Goal: Transaction & Acquisition: Purchase product/service

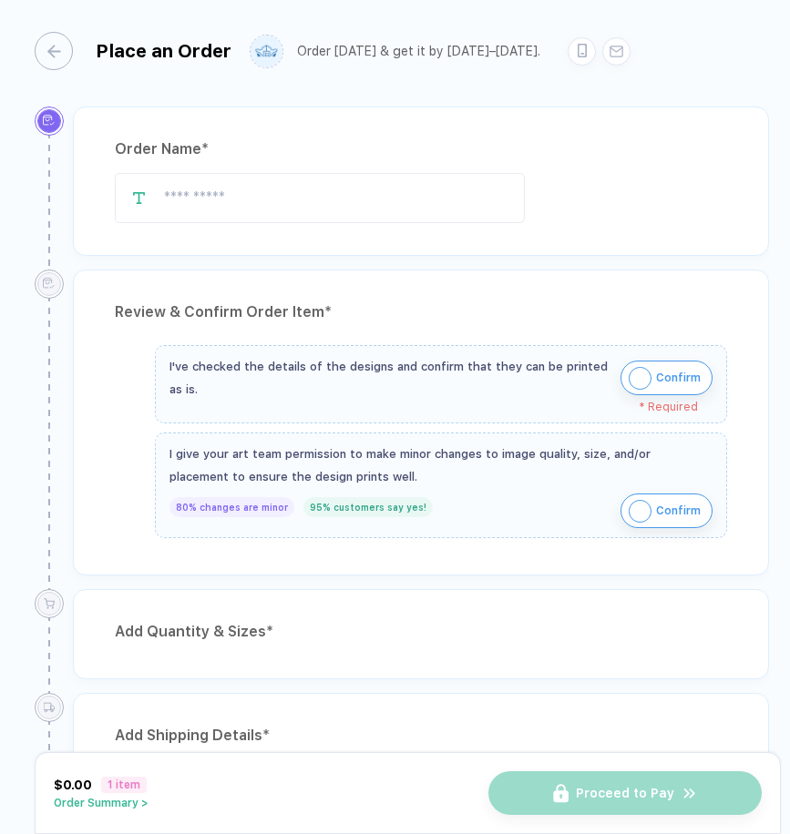
type input "**********"
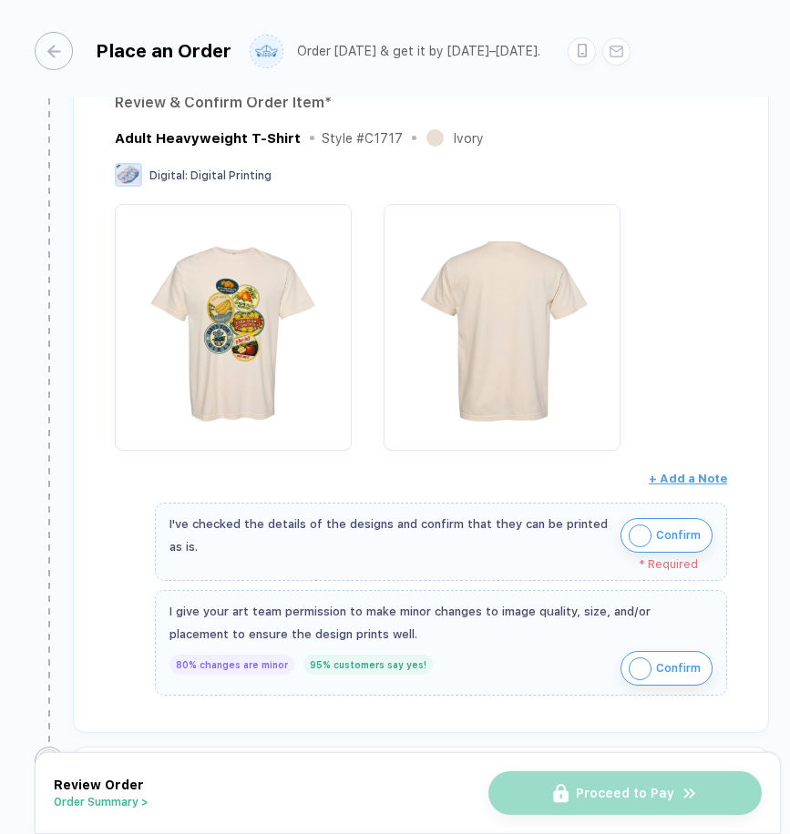
scroll to position [224, 0]
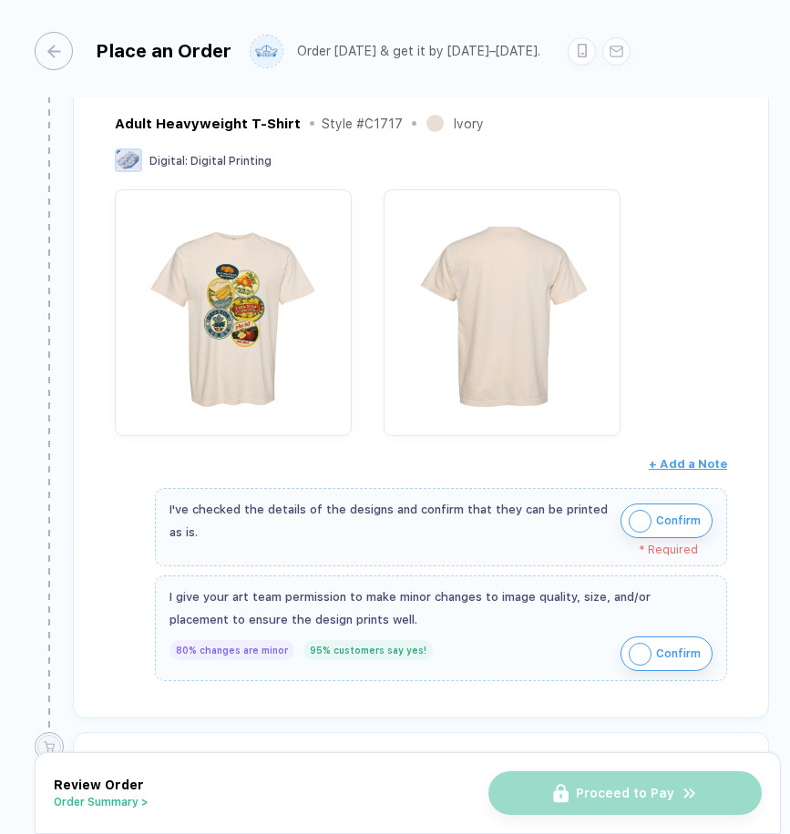
click at [651, 510] on img "button" at bounding box center [639, 521] width 23 height 23
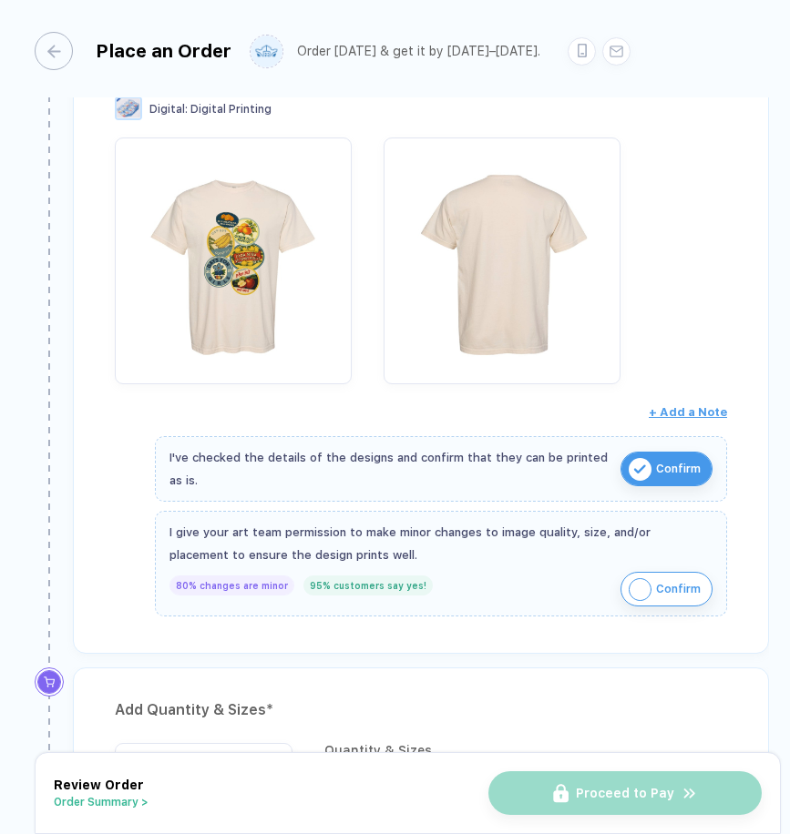
scroll to position [281, 0]
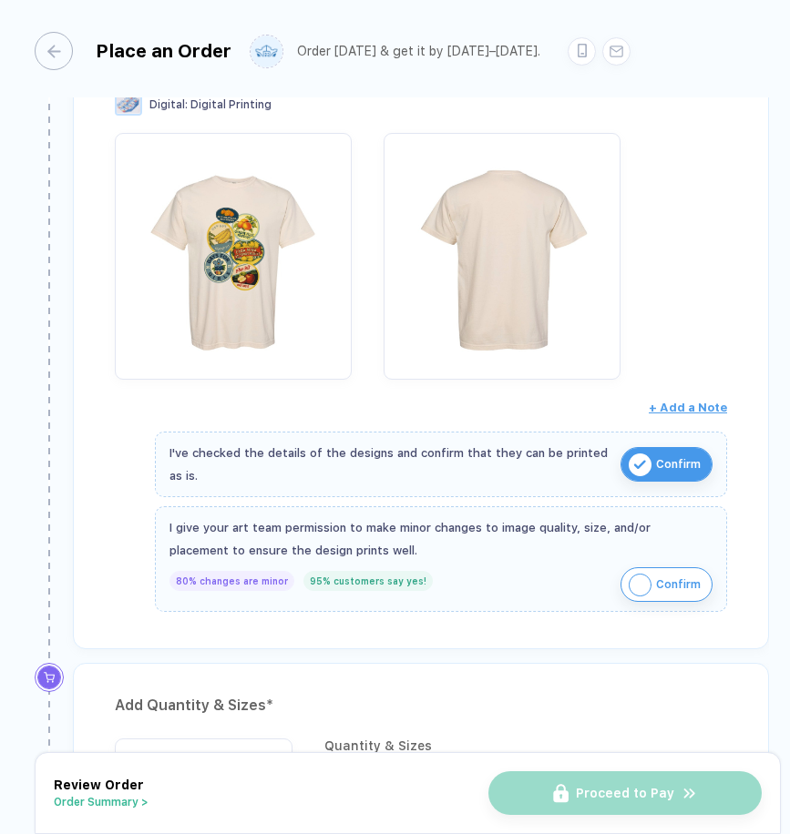
click at [651, 574] on img "button" at bounding box center [639, 585] width 23 height 23
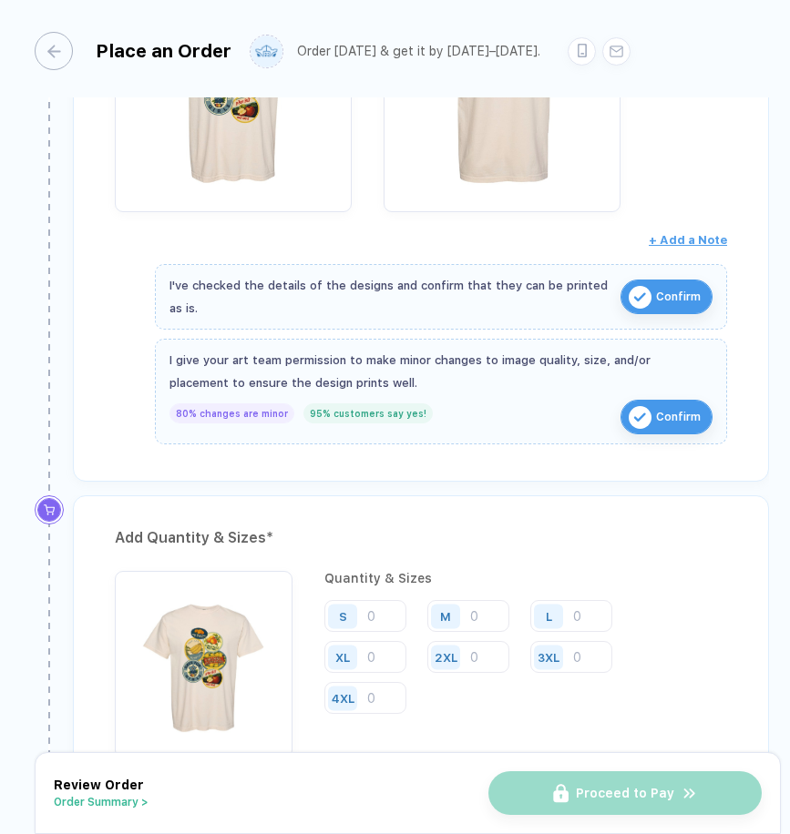
scroll to position [450, 0]
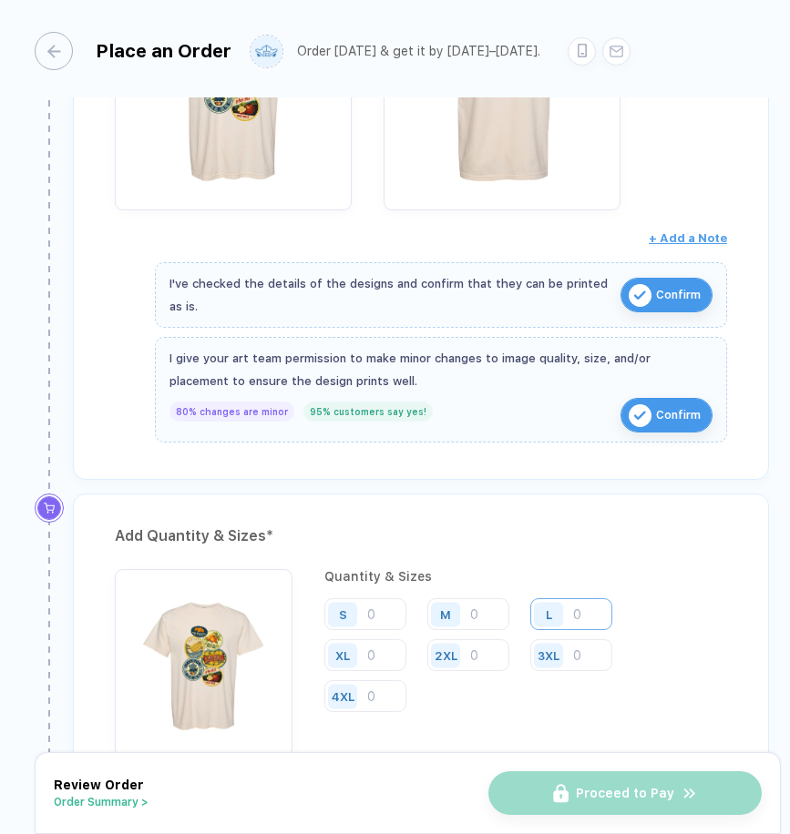
click at [530, 598] on input "number" at bounding box center [571, 614] width 82 height 32
type input "11"
click at [530, 639] on input "number" at bounding box center [571, 655] width 82 height 32
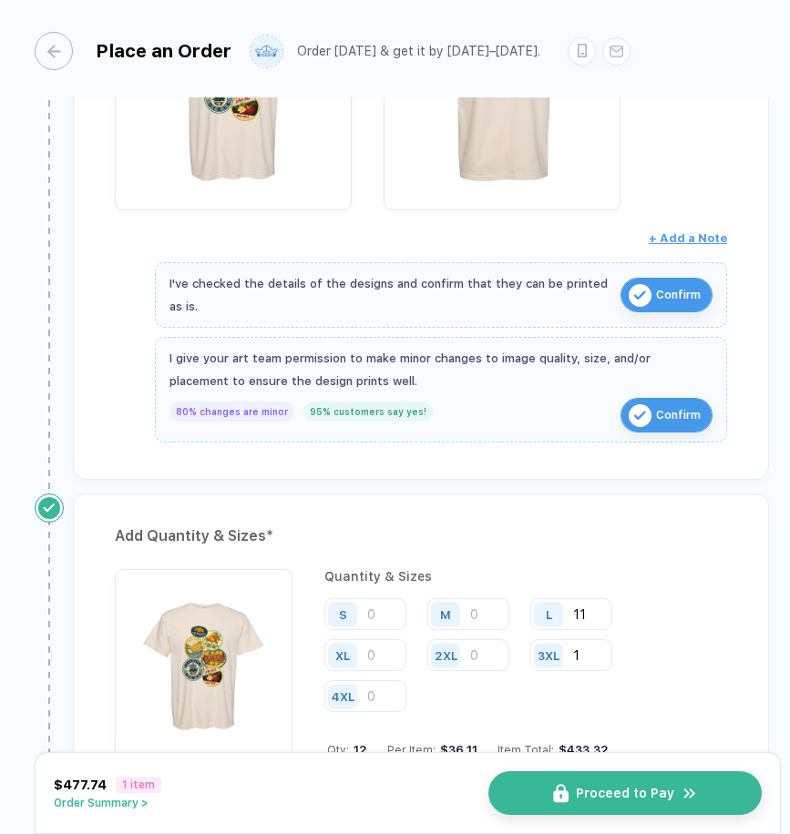
type input "1"
click at [428, 598] on input "number" at bounding box center [468, 614] width 82 height 32
type input "8"
click at [345, 598] on input "number" at bounding box center [365, 614] width 82 height 32
type input "2"
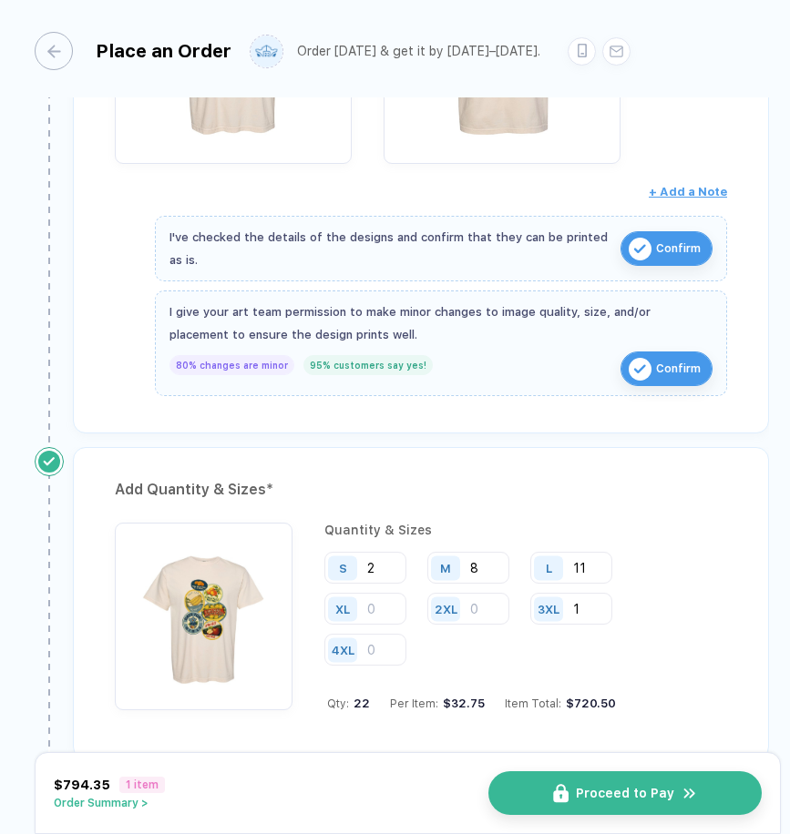
scroll to position [497, 0]
type input "3"
click at [406, 592] on input "number" at bounding box center [365, 608] width 82 height 32
type input "3"
click at [598, 696] on div "Qty: 26 Per Item: $31.27 Item Total: $813.02" at bounding box center [527, 703] width 400 height 14
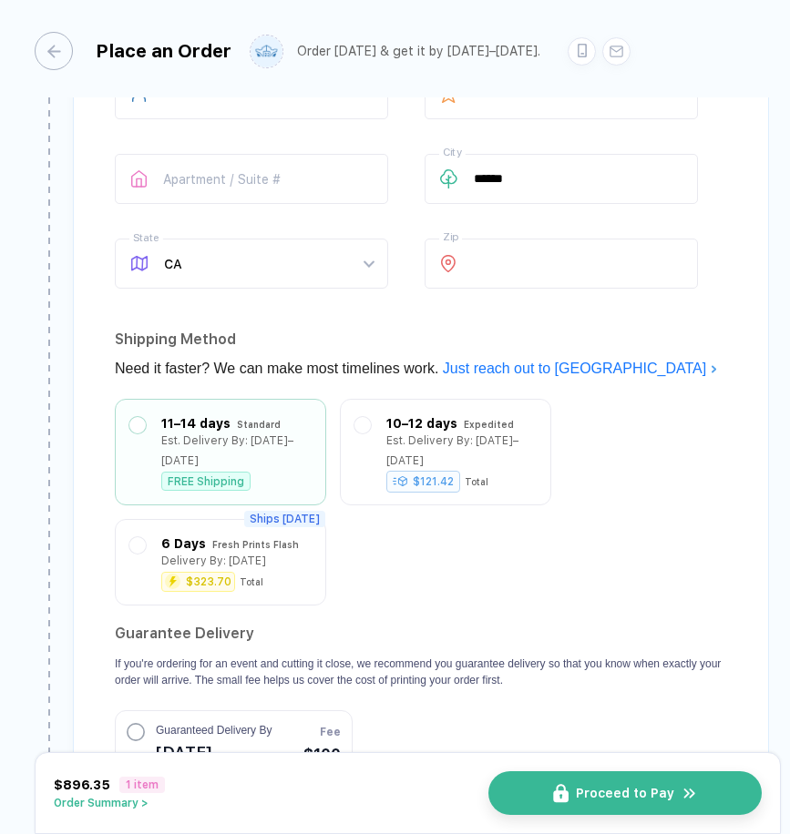
scroll to position [1292, 0]
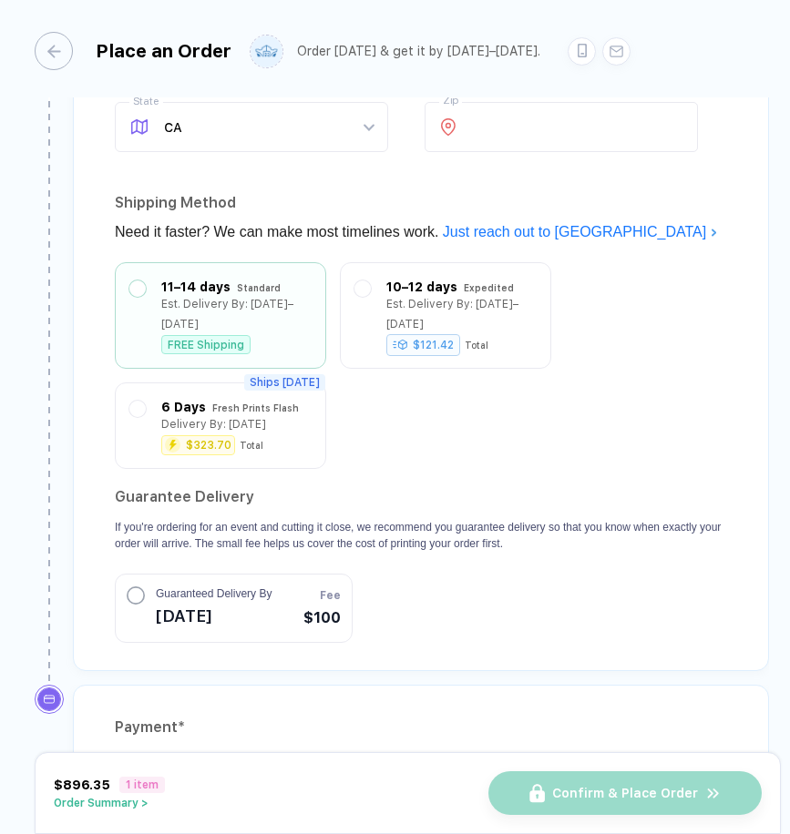
scroll to position [1454, 0]
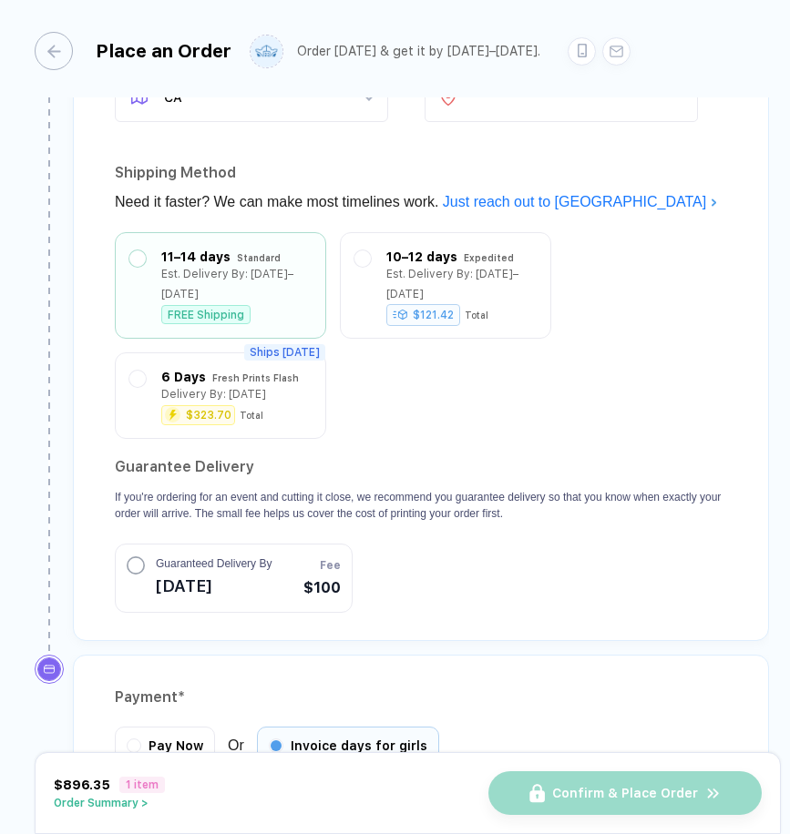
type input "**********"
type input "**"
click at [103, 808] on button "Order Summary >" at bounding box center [109, 803] width 111 height 13
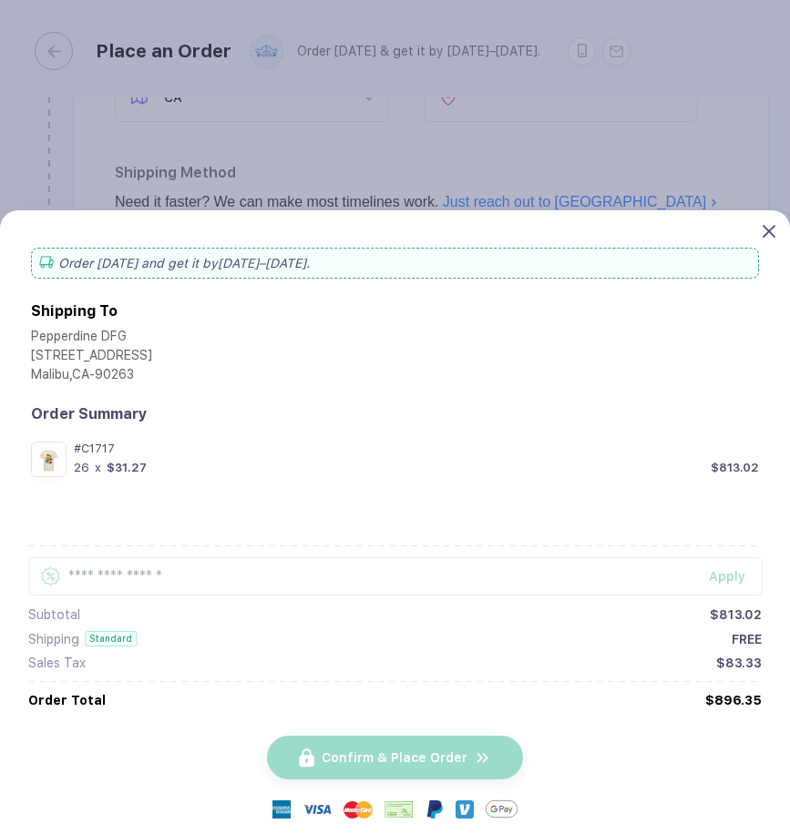
click at [766, 227] on icon at bounding box center [768, 231] width 13 height 13
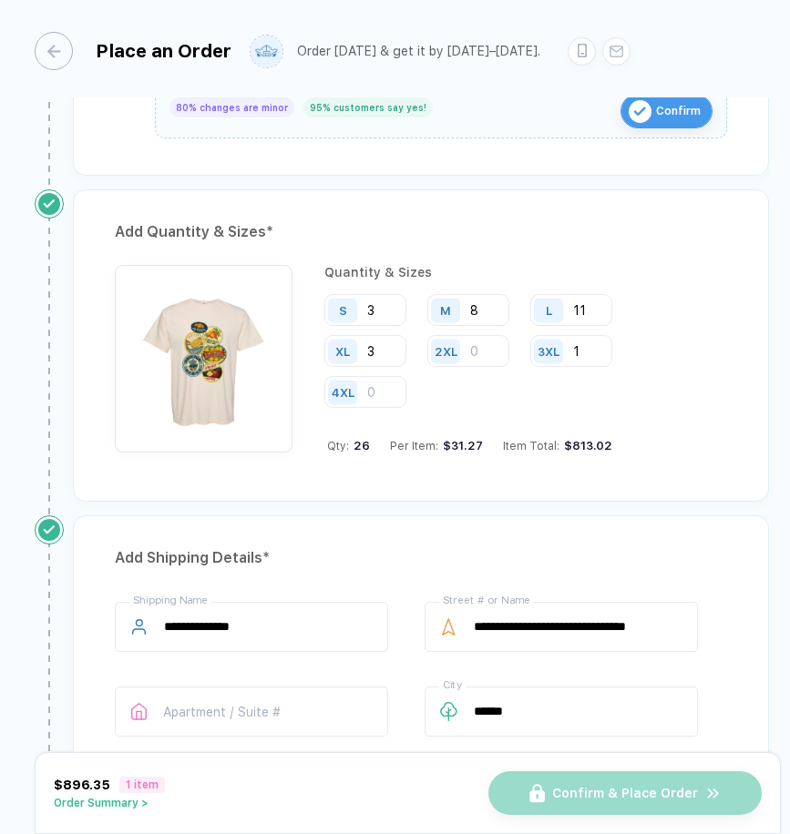
scroll to position [0, 0]
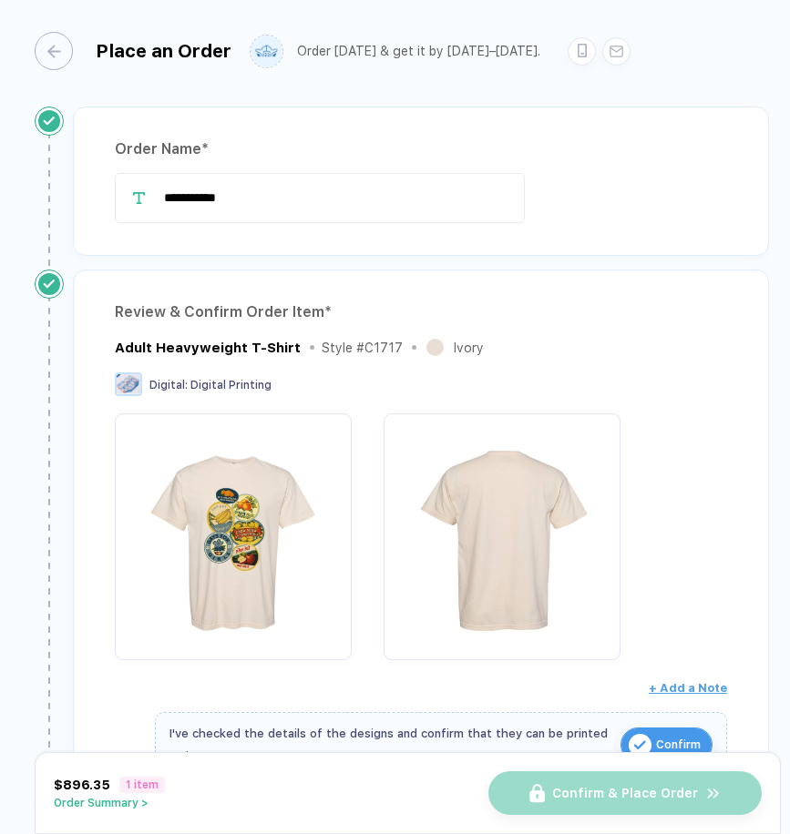
click at [165, 485] on img "button" at bounding box center [233, 532] width 219 height 219
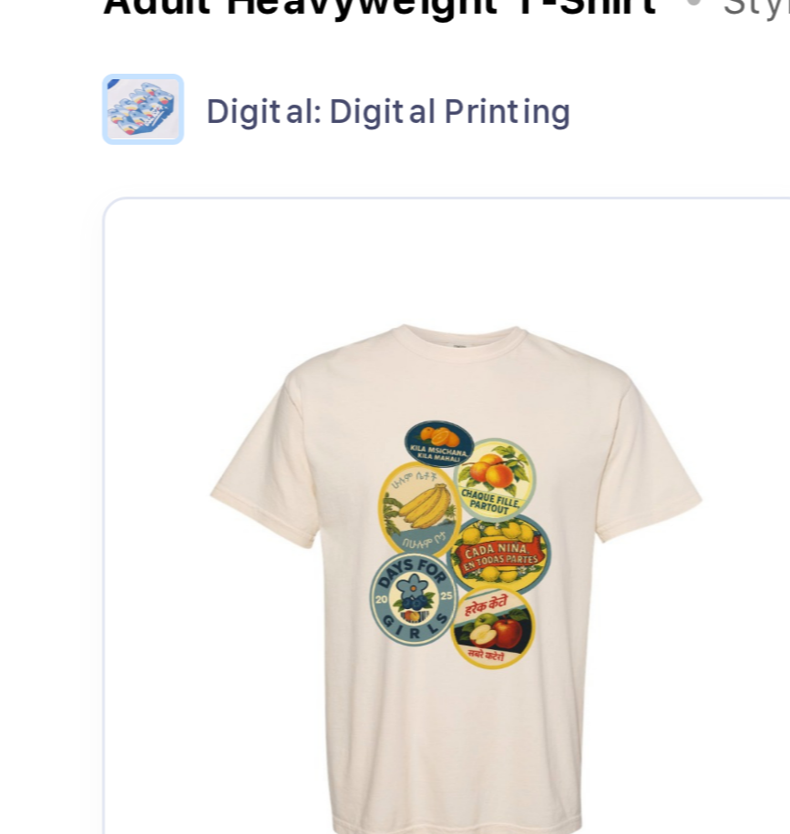
scroll to position [24, 0]
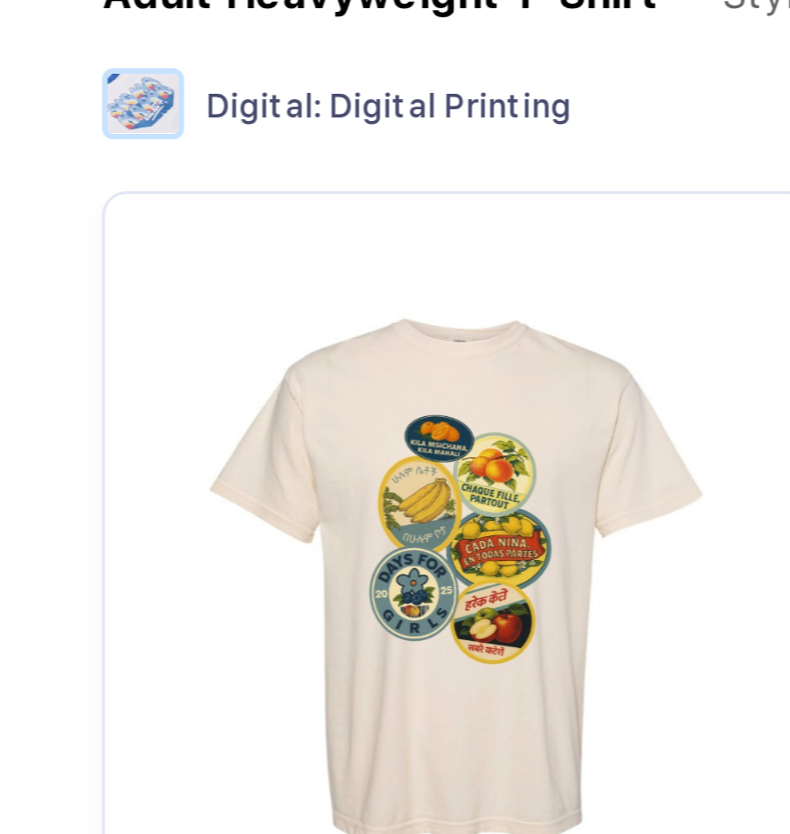
click at [138, 399] on img "button" at bounding box center [233, 508] width 219 height 219
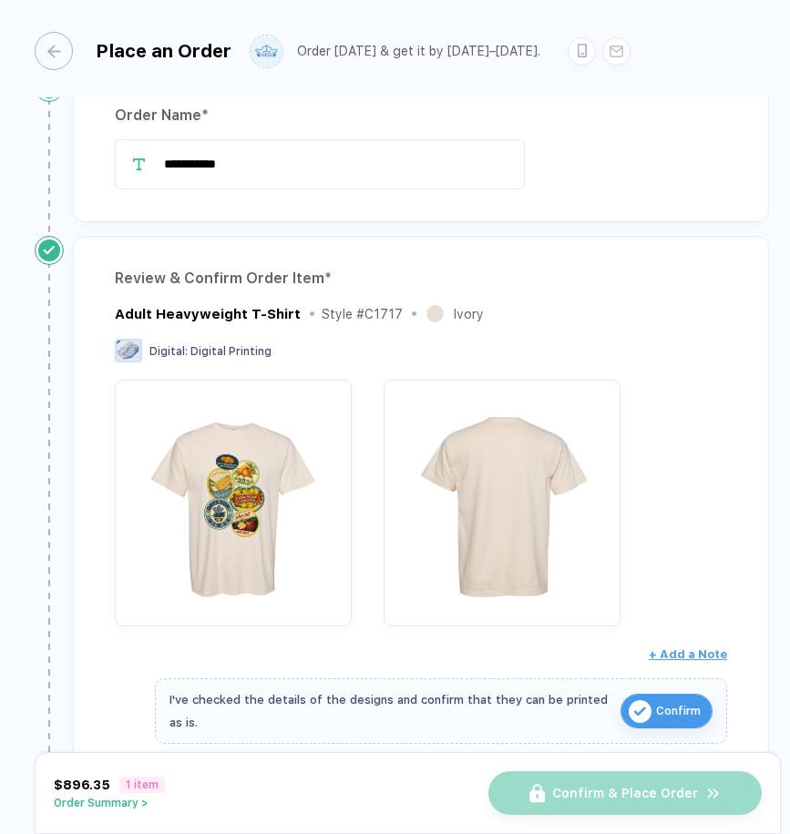
scroll to position [0, 0]
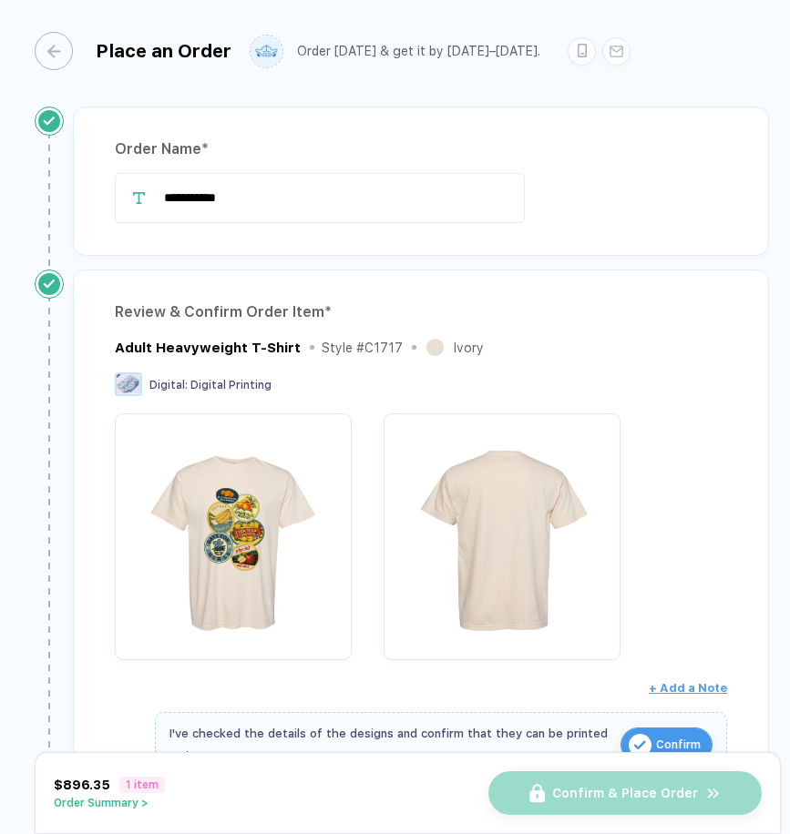
click at [74, 810] on button "Order Summary >" at bounding box center [109, 803] width 111 height 13
